Goal: Contribute content: Contribute content

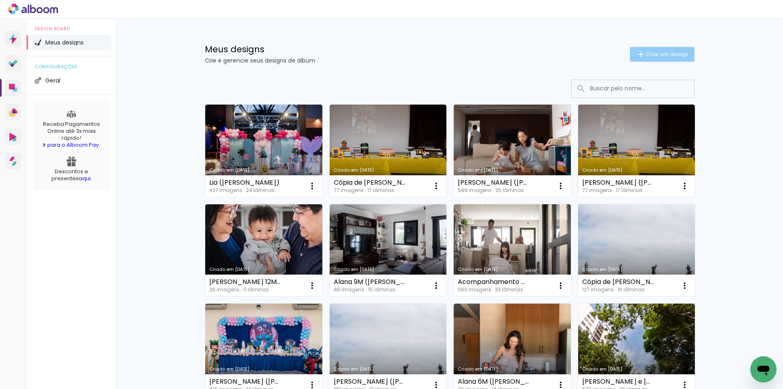
click at [638, 53] on iron-icon at bounding box center [641, 54] width 10 height 10
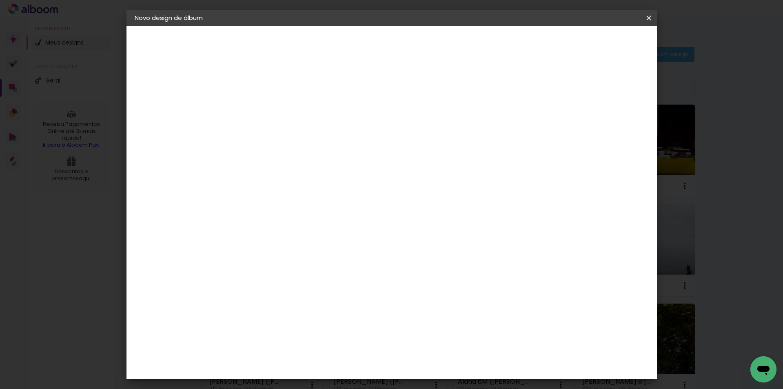
click at [268, 116] on div at bounding box center [268, 116] width 0 height 1
type input "Ágatha ([PERSON_NAME])"
type paper-input "Ágatha ([PERSON_NAME])"
click at [0, 0] on slot "Avançar" at bounding box center [0, 0] width 0 height 0
click at [0, 0] on slot "Tamanho Livre" at bounding box center [0, 0] width 0 height 0
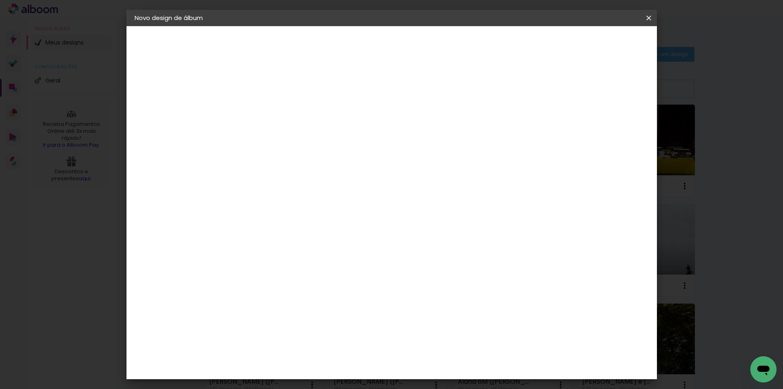
click at [0, 0] on slot "Avançar" at bounding box center [0, 0] width 0 height 0
drag, startPoint x: 247, startPoint y: 233, endPoint x: 233, endPoint y: 220, distance: 19.6
click at [233, 220] on div "cm" at bounding box center [247, 232] width 40 height 160
type input "20"
type paper-input "20"
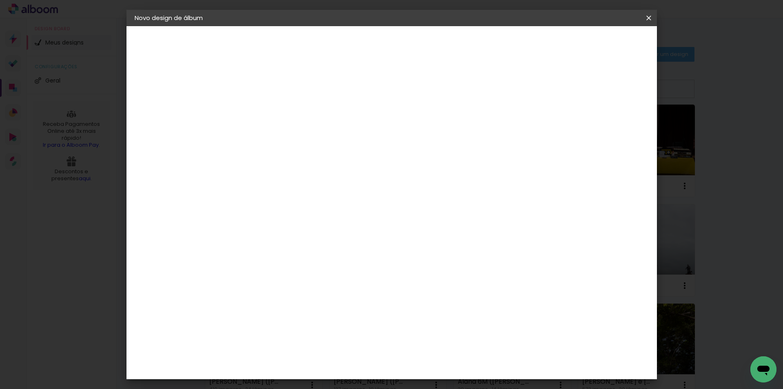
drag, startPoint x: 441, startPoint y: 287, endPoint x: 427, endPoint y: 275, distance: 18.5
click at [427, 275] on div "cm" at bounding box center [442, 287] width 320 height 29
type input "40"
type paper-input "40"
click at [606, 47] on paper-button "Iniciar design" at bounding box center [579, 43] width 53 height 14
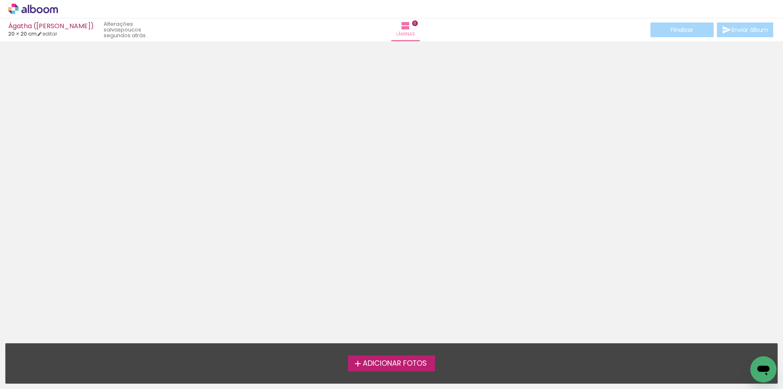
click at [400, 360] on span "Adicionar Fotos" at bounding box center [395, 363] width 64 height 7
click at [0, 0] on input "file" at bounding box center [0, 0] width 0 height 0
